Goal: Task Accomplishment & Management: Manage account settings

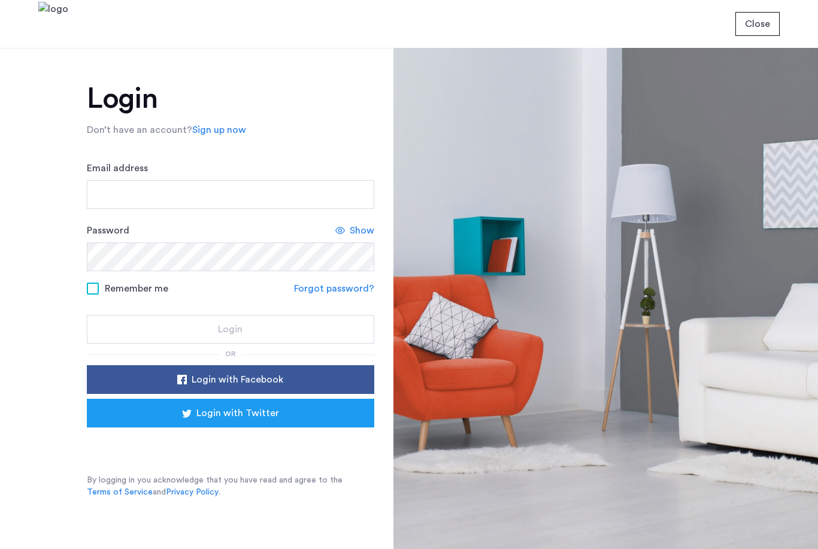
scroll to position [38, 0]
